Goal: Connect with others: Connect with other users

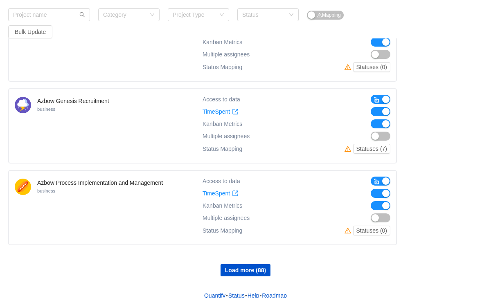
scroll to position [663, 0]
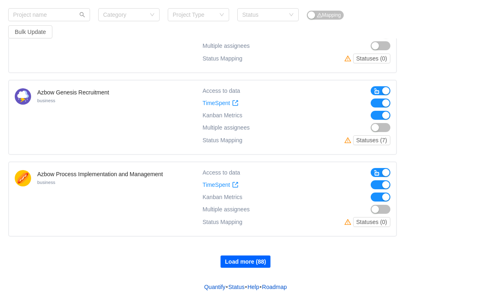
click at [256, 258] on button "Load more (88)" at bounding box center [246, 262] width 50 height 12
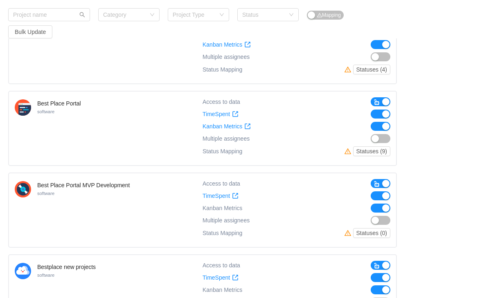
scroll to position [1316, 0]
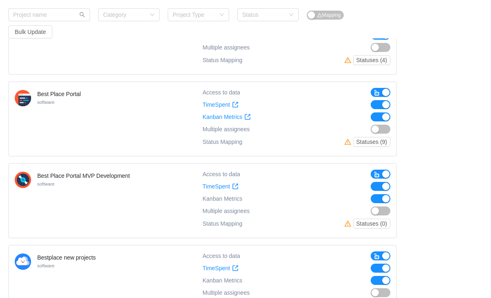
click at [385, 129] on button "button" at bounding box center [381, 129] width 20 height 9
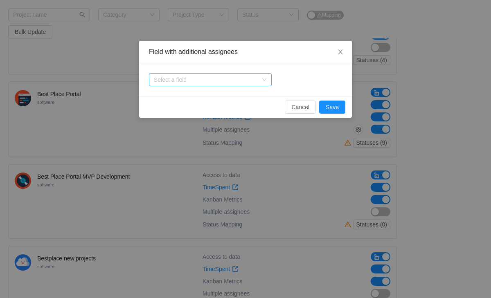
click at [258, 80] on div "Select a field" at bounding box center [208, 80] width 108 height 12
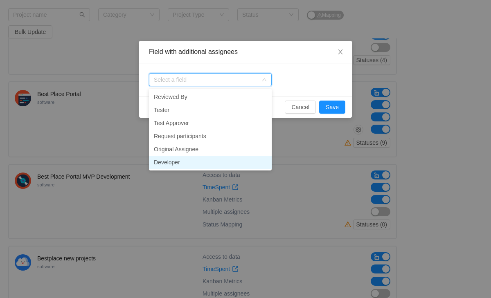
click at [208, 160] on li "Developer" at bounding box center [210, 162] width 123 height 13
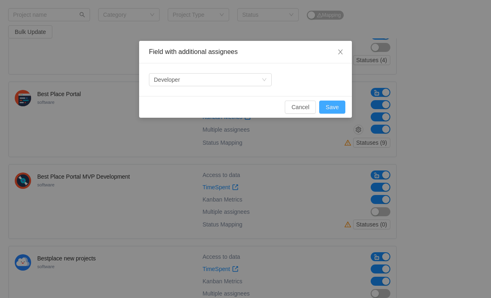
click at [333, 105] on button "Save" at bounding box center [332, 107] width 26 height 13
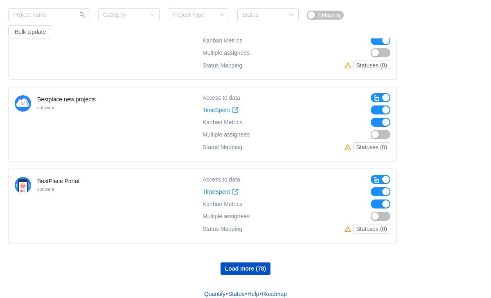
scroll to position [1482, 0]
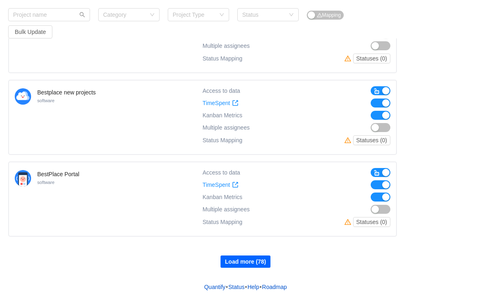
click at [234, 261] on button "Load more (78)" at bounding box center [246, 262] width 50 height 12
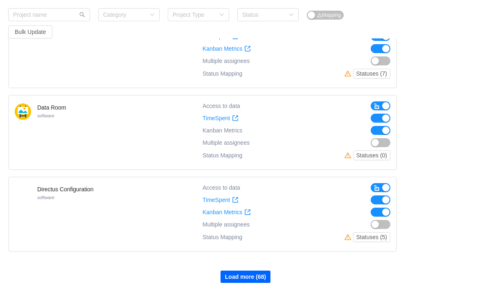
scroll to position [2300, 0]
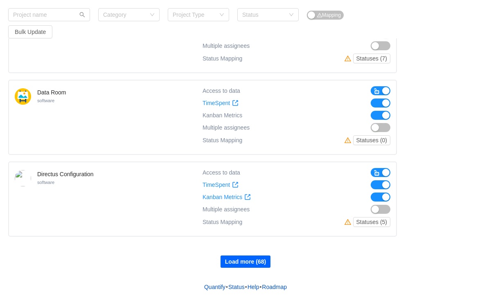
click at [238, 261] on button "Load more (68)" at bounding box center [246, 262] width 50 height 12
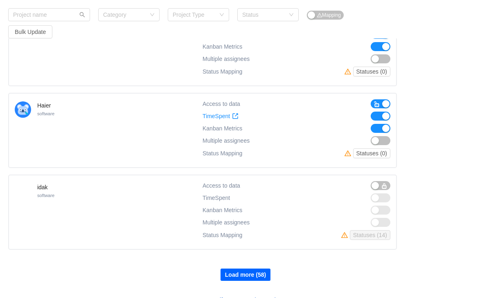
scroll to position [3119, 0]
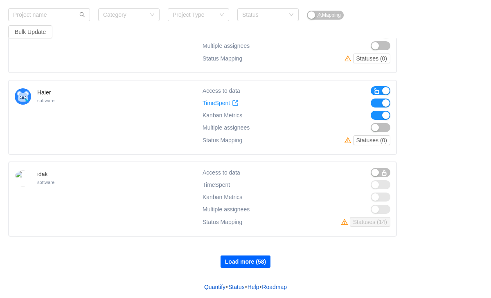
click at [238, 260] on button "Load more (58)" at bounding box center [246, 262] width 50 height 12
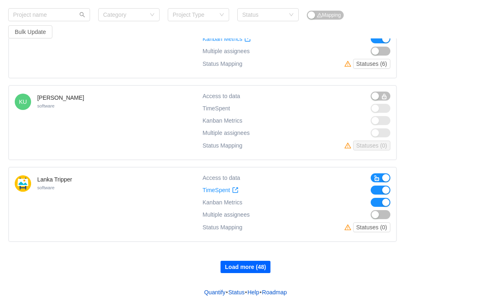
scroll to position [3937, 0]
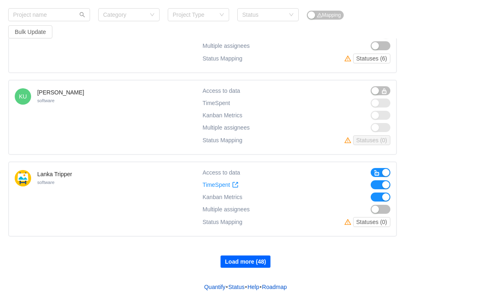
click at [246, 262] on button "Load more (48)" at bounding box center [246, 262] width 50 height 12
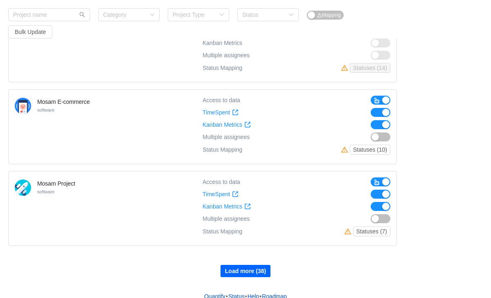
scroll to position [4755, 0]
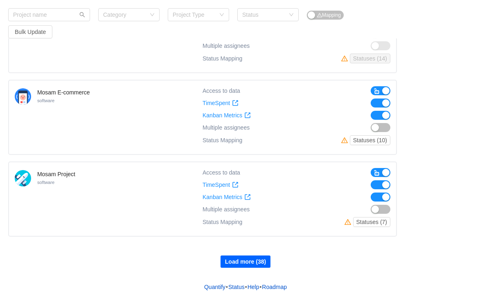
click at [242, 262] on button "Load more (38)" at bounding box center [246, 262] width 50 height 12
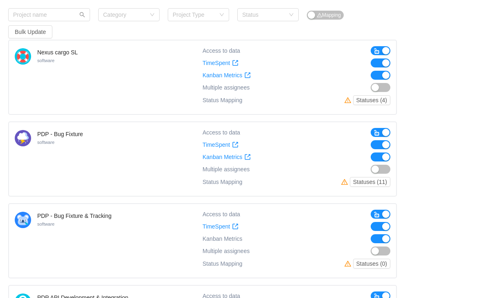
scroll to position [5050, 0]
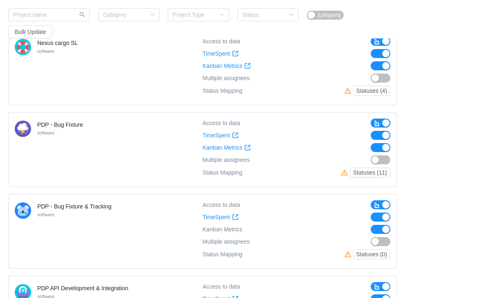
click at [384, 159] on button "button" at bounding box center [381, 159] width 20 height 9
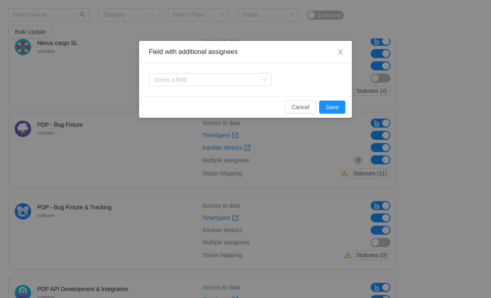
click at [266, 88] on div "Select a field" at bounding box center [245, 79] width 213 height 33
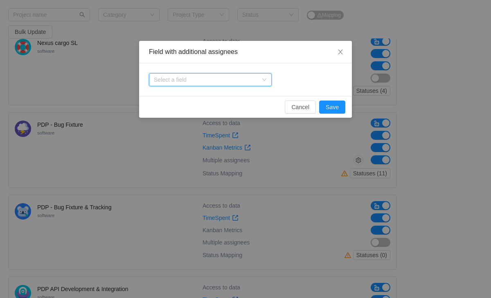
click at [260, 83] on div "Select a field" at bounding box center [208, 80] width 108 height 12
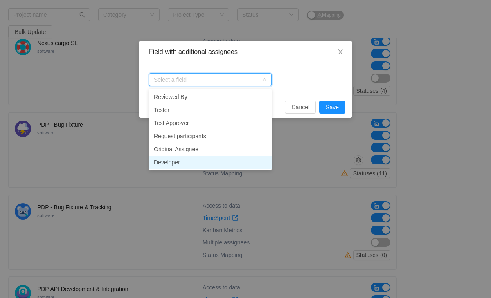
click at [233, 160] on li "Developer" at bounding box center [210, 162] width 123 height 13
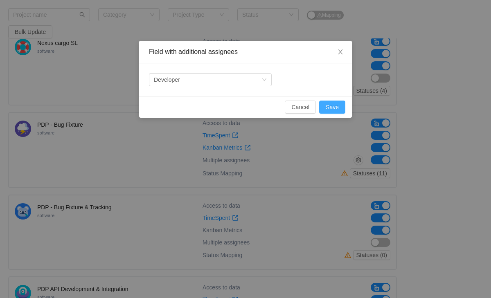
click at [330, 106] on button "Save" at bounding box center [332, 107] width 26 height 13
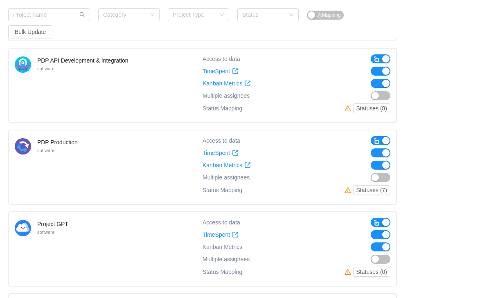
scroll to position [5280, 0]
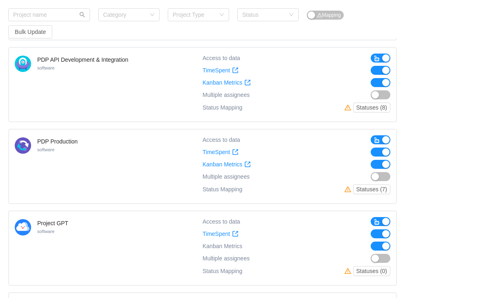
click at [385, 178] on button "button" at bounding box center [381, 176] width 20 height 9
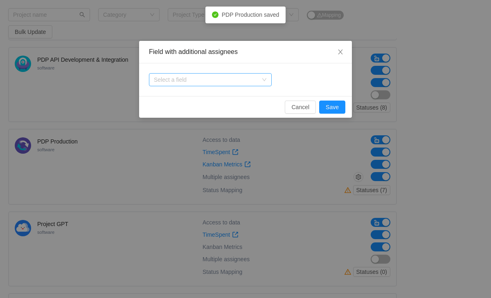
click at [237, 76] on div "Select a field" at bounding box center [206, 80] width 104 height 8
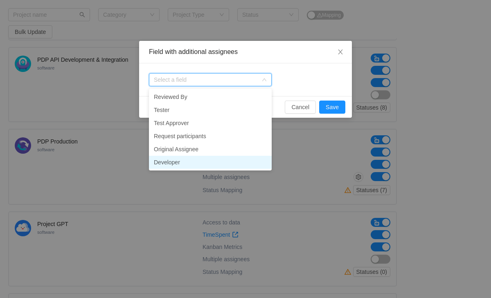
click at [196, 162] on li "Developer" at bounding box center [210, 162] width 123 height 13
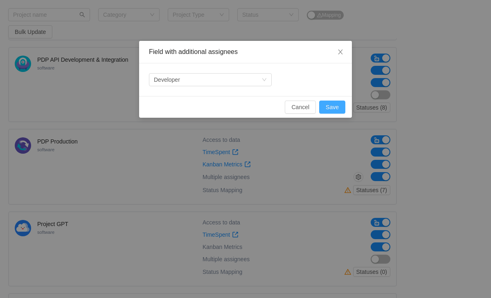
click at [328, 110] on button "Save" at bounding box center [332, 107] width 26 height 13
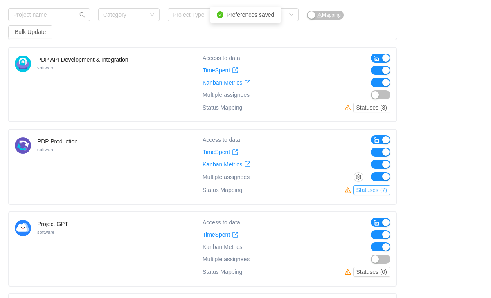
click at [368, 191] on button "Statuses (7)" at bounding box center [371, 190] width 37 height 10
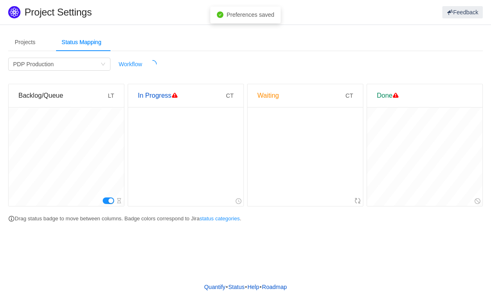
scroll to position [0, 0]
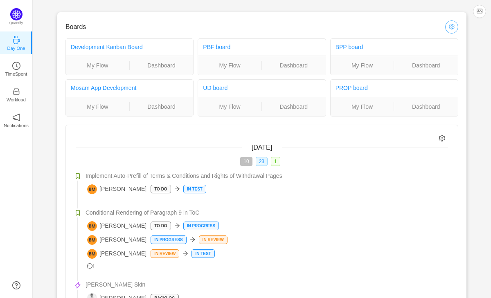
click at [451, 27] on button "button" at bounding box center [451, 26] width 13 height 13
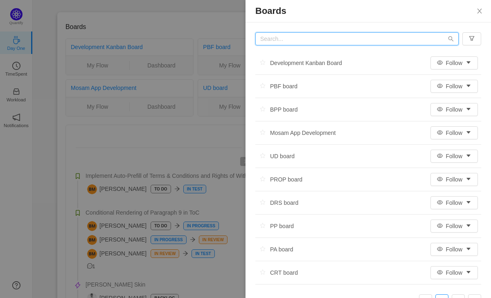
click at [340, 42] on input "text" at bounding box center [356, 38] width 203 height 13
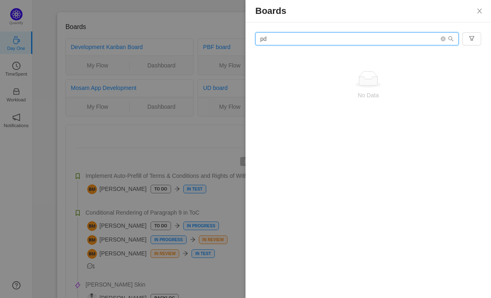
type input "p"
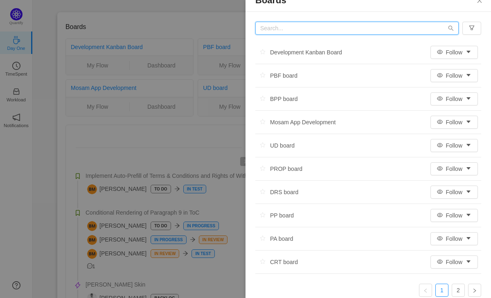
scroll to position [19, 0]
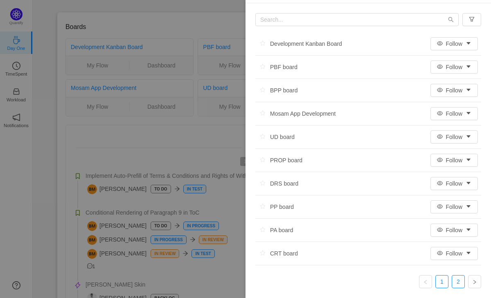
click at [460, 279] on link "2" at bounding box center [458, 282] width 12 height 12
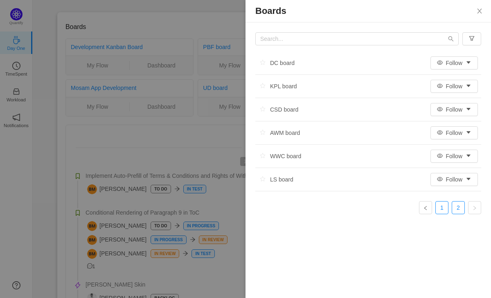
click at [440, 206] on link "1" at bounding box center [442, 208] width 12 height 12
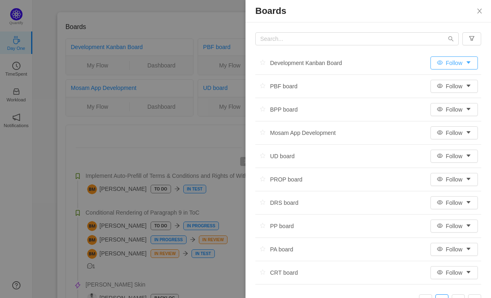
click at [459, 62] on button "Follow" at bounding box center [453, 62] width 47 height 13
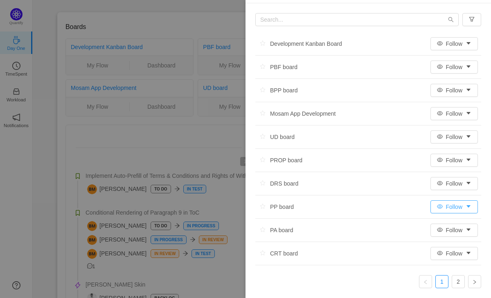
click at [446, 205] on button "Follow" at bounding box center [453, 206] width 47 height 13
click at [455, 241] on li "All Activity" at bounding box center [455, 236] width 50 height 13
click at [456, 92] on button "Follow" at bounding box center [453, 90] width 47 height 13
click at [454, 119] on li "All Activity" at bounding box center [455, 119] width 50 height 13
click at [457, 282] on link "2" at bounding box center [458, 282] width 12 height 12
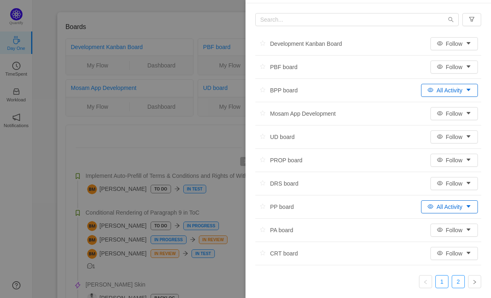
scroll to position [0, 0]
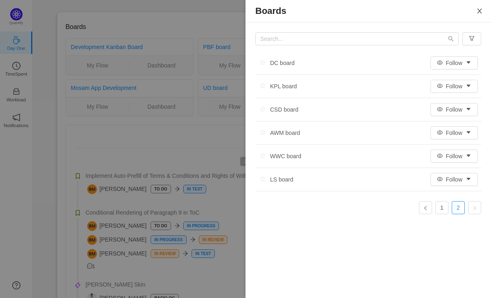
click at [480, 13] on icon "icon: close" at bounding box center [479, 11] width 7 height 7
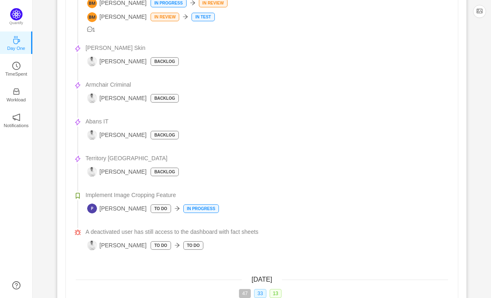
scroll to position [239, 0]
